Goal: Information Seeking & Learning: Learn about a topic

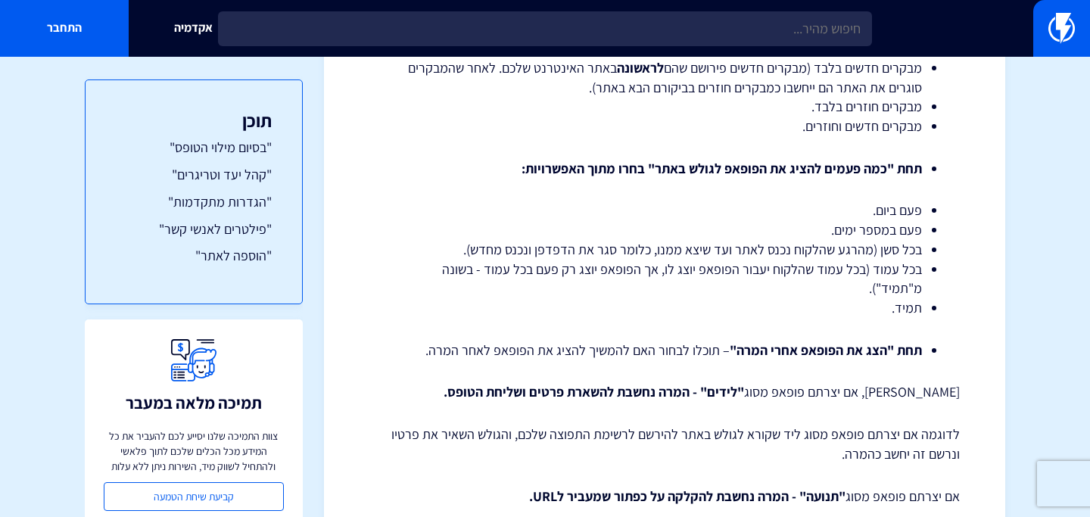
scroll to position [2639, 0]
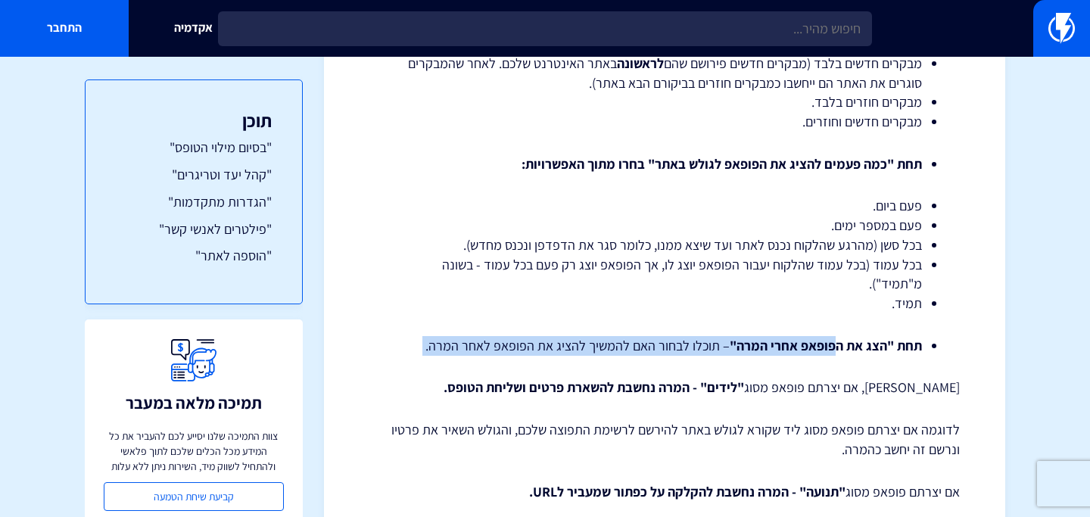
drag, startPoint x: 837, startPoint y: 348, endPoint x: 499, endPoint y: 358, distance: 338.6
click at [499, 358] on div "פופאפים – קהל יעד והגדרות במאמר זה נפרט על האפשרויות הנמצאות תחת "קהל יעד והגדר…" at bounding box center [664, 6] width 591 height 4973
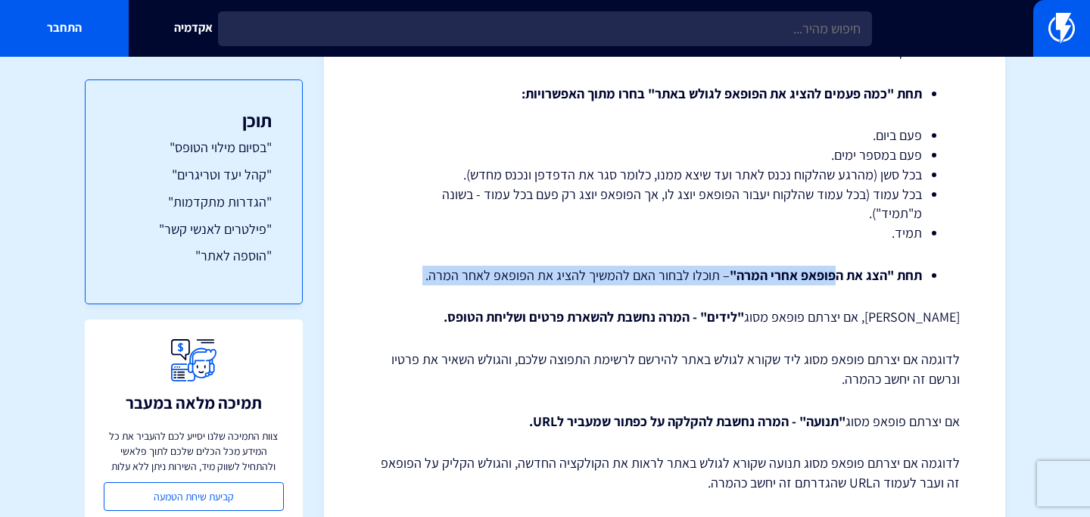
scroll to position [2712, 0]
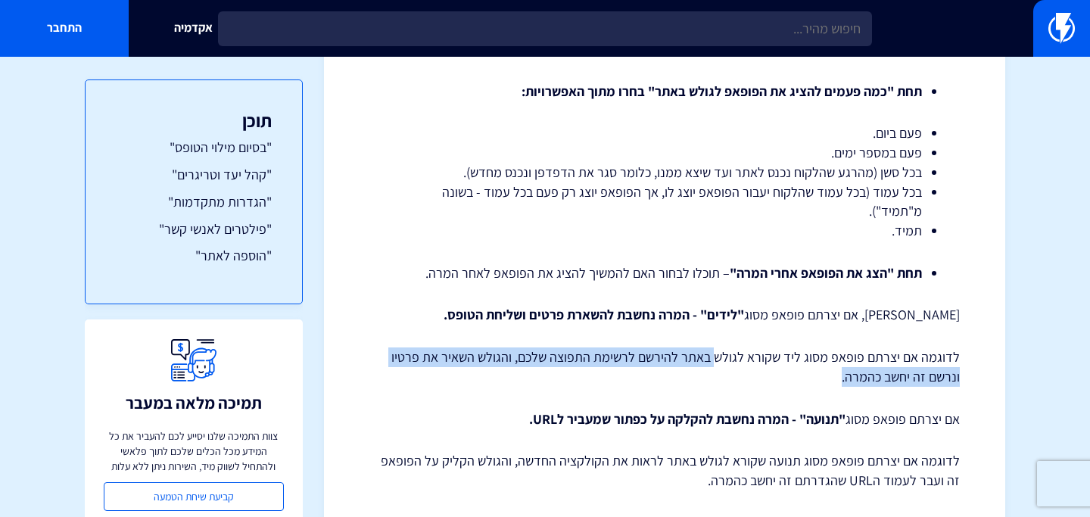
drag, startPoint x: 721, startPoint y: 363, endPoint x: 696, endPoint y: 373, distance: 26.9
click at [696, 373] on p "לדוגמה אם יצרתם פופאפ מסוג ליד שקורא לגולש באתר להירשם לרשימת התפוצה שלכם, והגו…" at bounding box center [664, 367] width 591 height 39
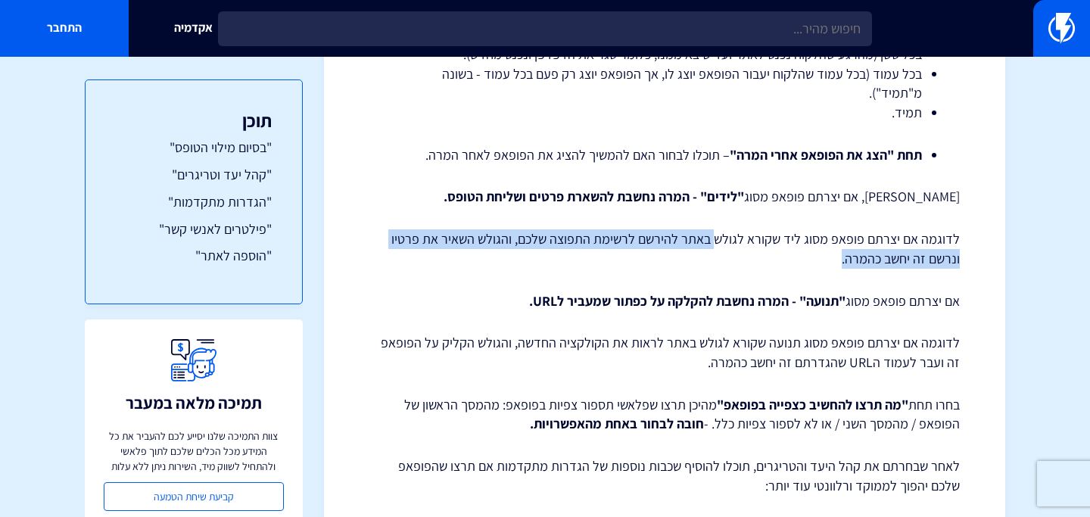
scroll to position [2833, 0]
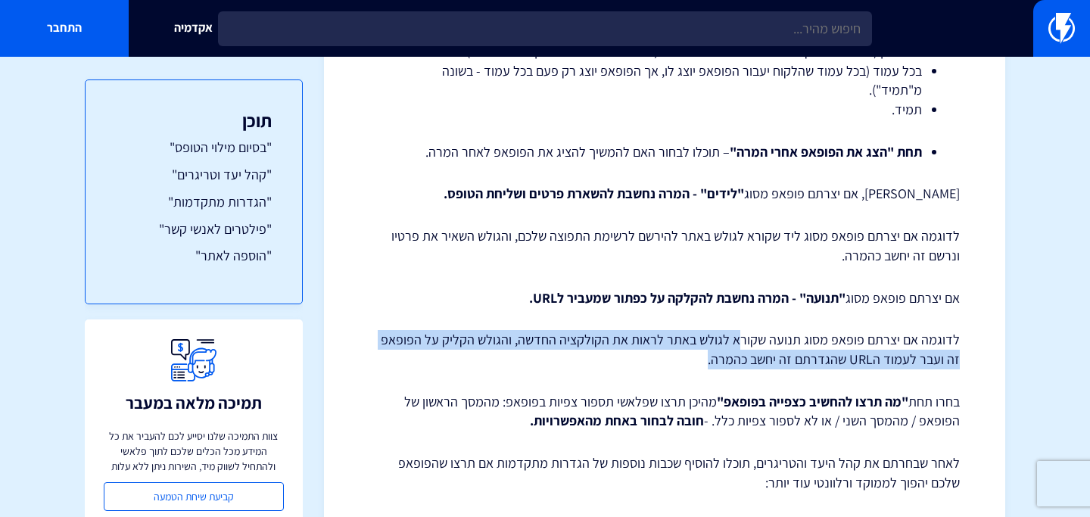
drag, startPoint x: 747, startPoint y: 348, endPoint x: 699, endPoint y: 357, distance: 48.4
click at [699, 357] on p "לדוגמה אם יצרתם פופאפ מסוג תנועה שקורא לגולש באתר לראות את הקולקציה החדשה, והגו…" at bounding box center [664, 349] width 591 height 39
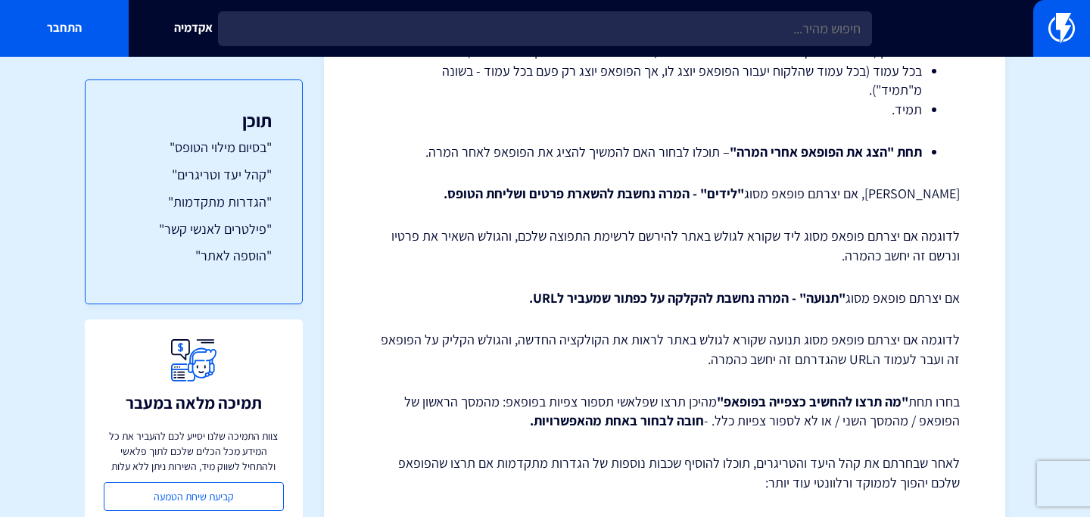
click at [699, 366] on p "לדוגמה אם יצרתם פופאפ מסוג תנועה שקורא לגולש באתר לראות את הקולקציה החדשה, והגו…" at bounding box center [664, 349] width 591 height 39
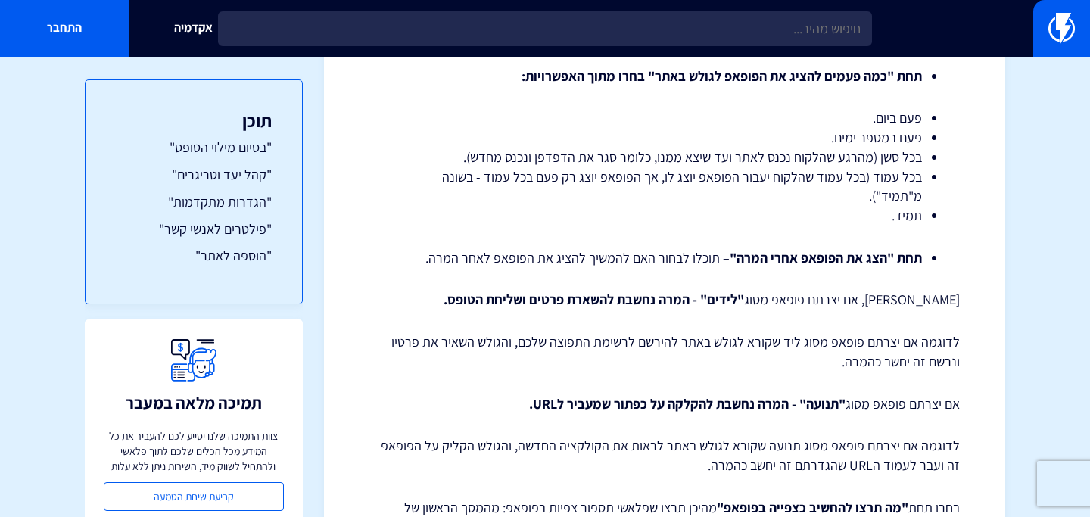
scroll to position [2519, 0]
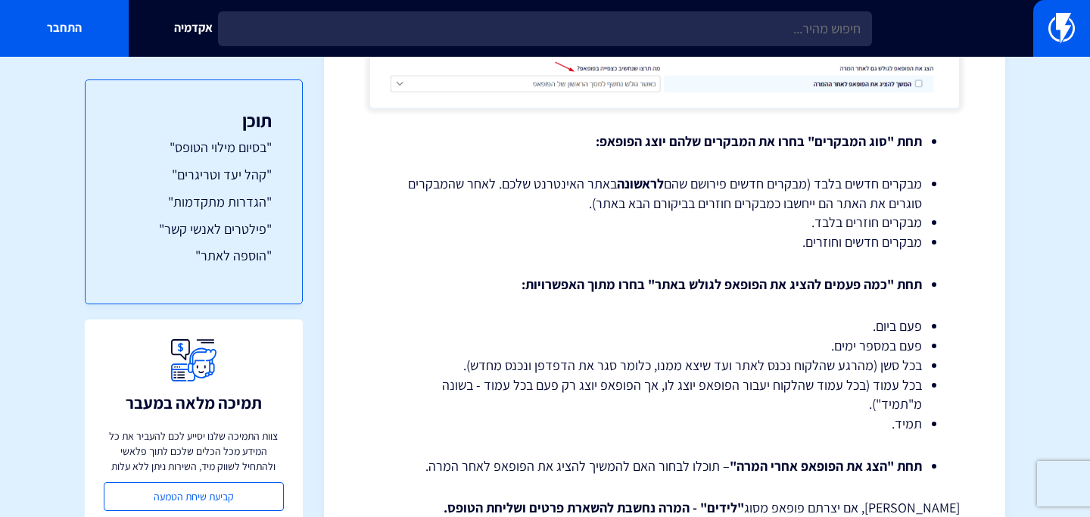
click at [586, 246] on li "מבקרים חדשים וחוזרים." at bounding box center [664, 242] width 515 height 20
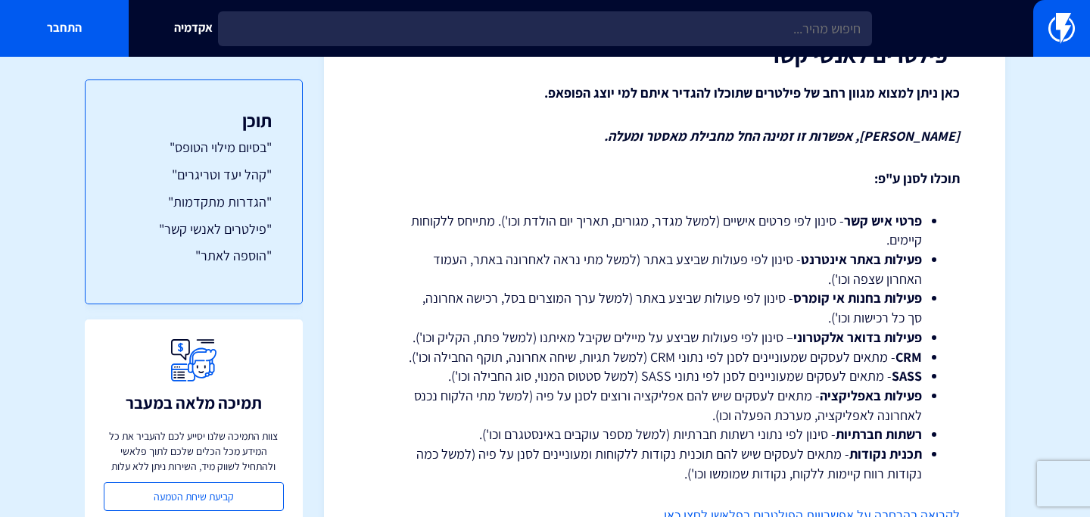
scroll to position [3832, 0]
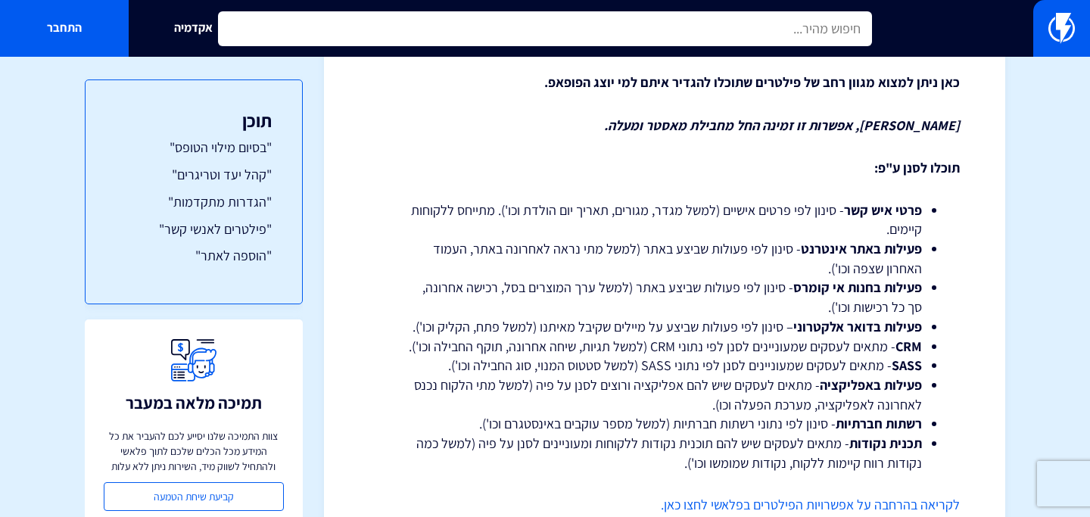
click at [603, 17] on input "text" at bounding box center [545, 28] width 654 height 35
type input "ל"
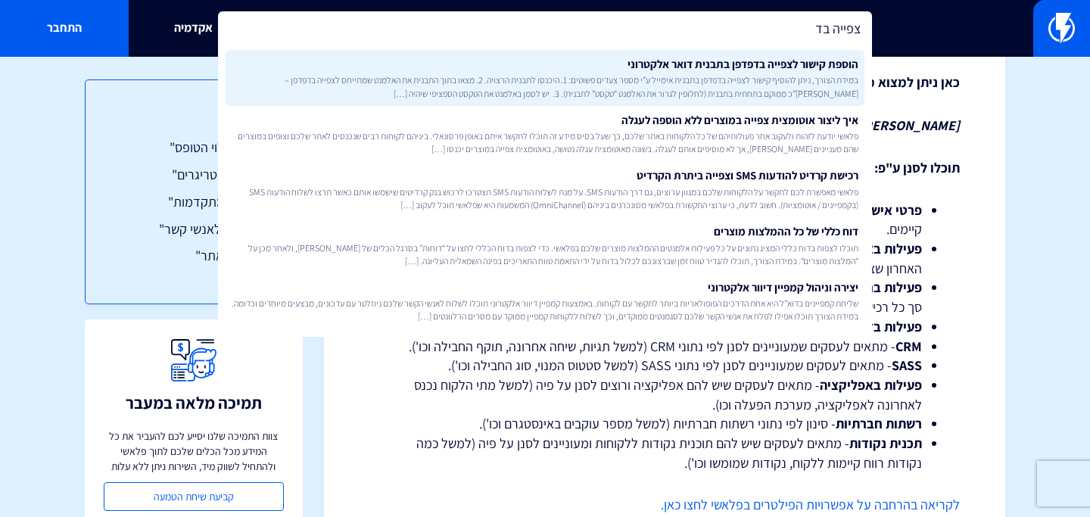
type input "צפייה בד"
click at [492, 66] on link "הוספת קישור לצפייה בדפדפן בתבנית דואר אלקטרוני במידת הצורך, ניתן להוסיף קישור ל…" at bounding box center [545, 78] width 639 height 56
